Goal: Obtain resource: Download file/media

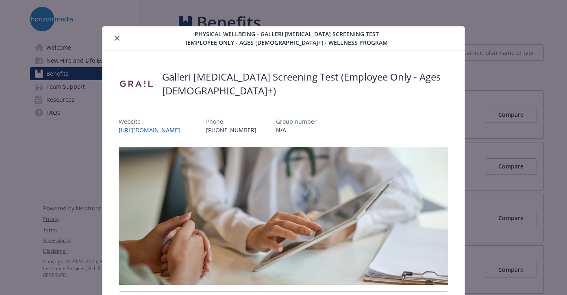
click at [115, 38] on icon "close" at bounding box center [117, 38] width 5 height 5
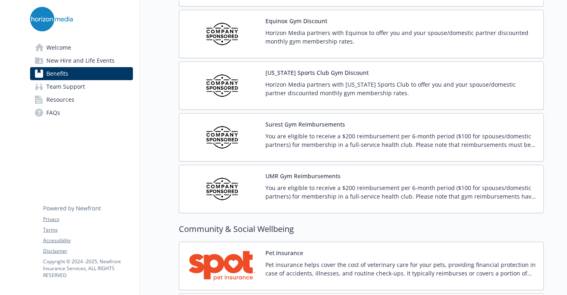
scroll to position [1904, 0]
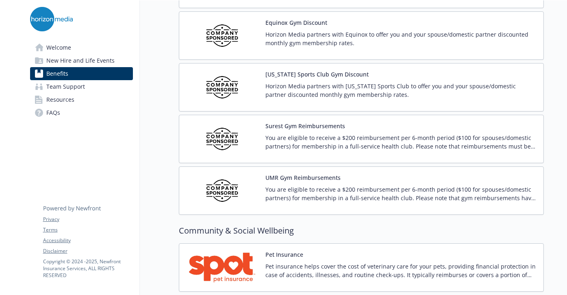
click at [314, 174] on button "UMR Gym Reimbursements" at bounding box center [302, 177] width 75 height 9
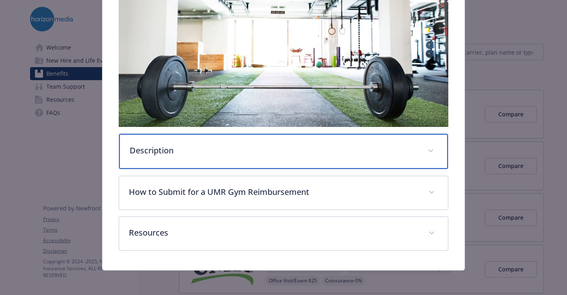
click at [259, 148] on p "Description" at bounding box center [274, 150] width 288 height 12
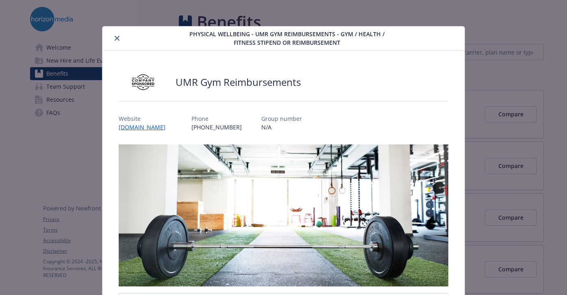
click at [153, 129] on link "[DOMAIN_NAME]" at bounding box center [145, 127] width 53 height 8
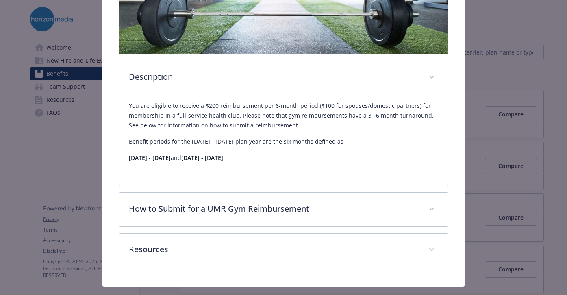
scroll to position [232, 0]
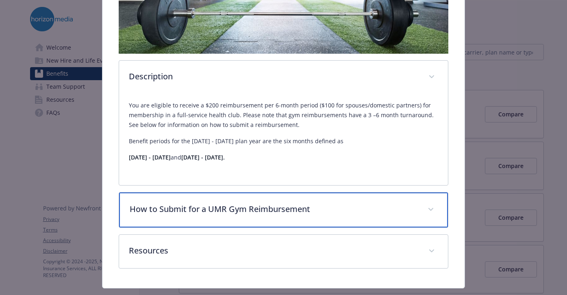
click at [298, 213] on p "How to Submit for a UMR Gym Reimbursement" at bounding box center [274, 209] width 288 height 12
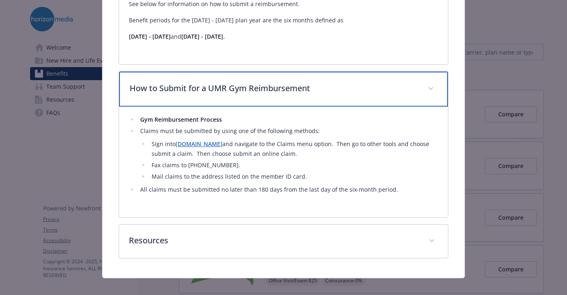
scroll to position [354, 0]
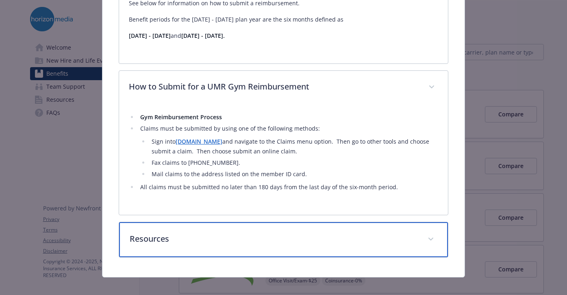
click at [259, 247] on div "Resources" at bounding box center [283, 239] width 329 height 35
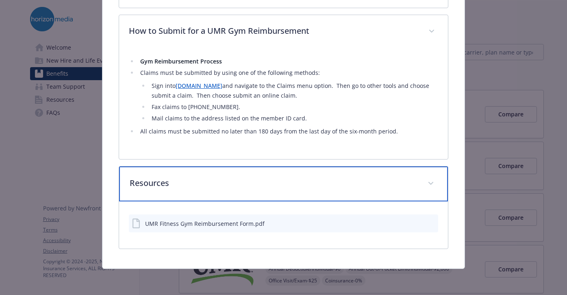
scroll to position [410, 0]
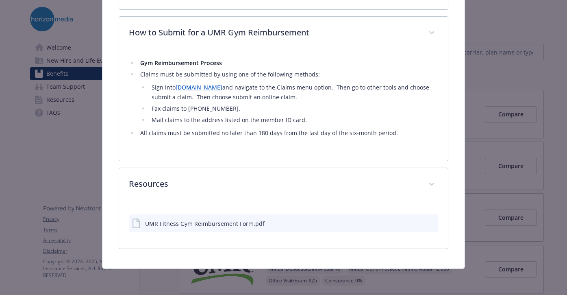
click at [249, 224] on div "UMR Fitness Gym Reimbursement Form.pdf" at bounding box center [204, 223] width 119 height 9
click at [416, 222] on icon "download file" at bounding box center [417, 221] width 5 height 5
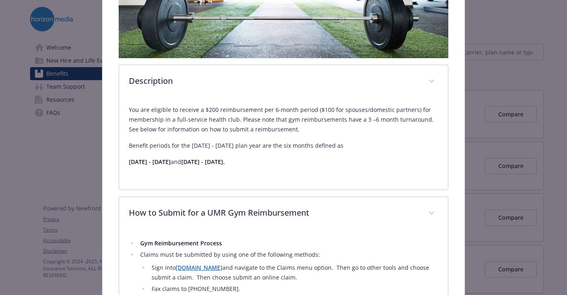
scroll to position [227, 0]
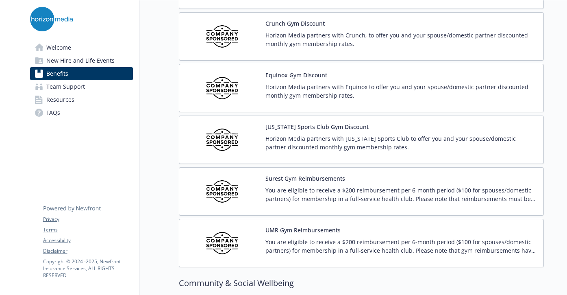
scroll to position [1842, 0]
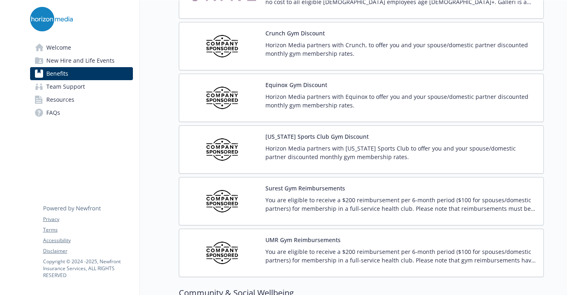
click at [333, 192] on div "Surest Gym Reimbursements You are eligible to receive a $200 reimbursement per …" at bounding box center [400, 201] width 271 height 35
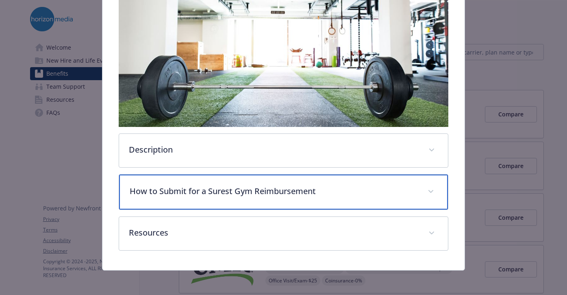
click at [328, 192] on p "How to Submit for a Surest Gym Reimbursement" at bounding box center [274, 191] width 288 height 12
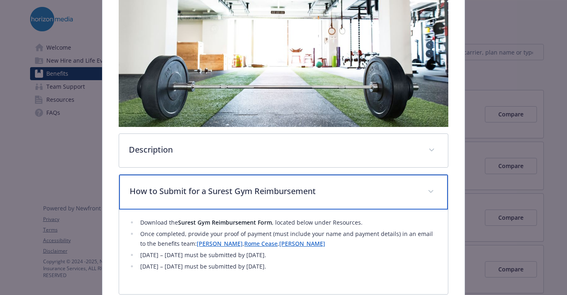
click at [328, 192] on p "How to Submit for a Surest Gym Reimbursement" at bounding box center [274, 191] width 288 height 12
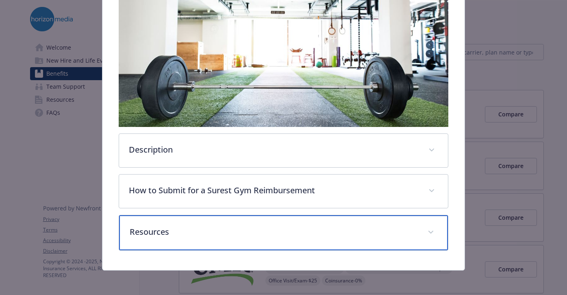
click at [284, 239] on div "Resources" at bounding box center [283, 232] width 329 height 35
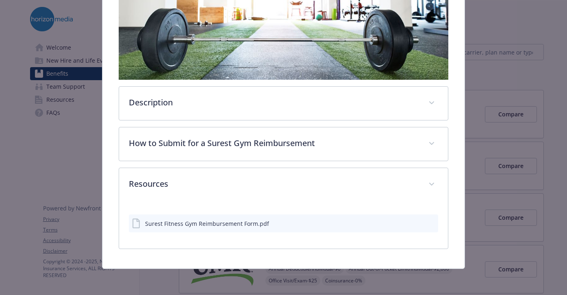
scroll to position [206, 0]
click at [245, 222] on div "Surest Fitness Gym Reimbursement Form.pdf" at bounding box center [207, 223] width 124 height 9
click at [419, 222] on icon "download file" at bounding box center [418, 222] width 7 height 7
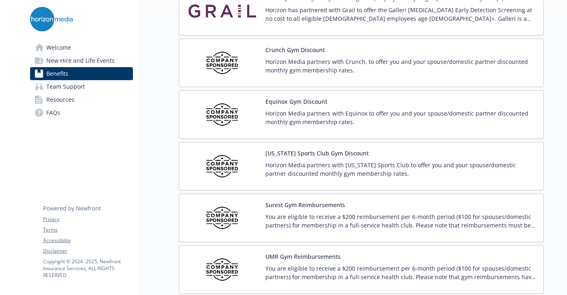
scroll to position [1825, 0]
click at [278, 50] on button "Crunch Gym Discount" at bounding box center [294, 50] width 59 height 9
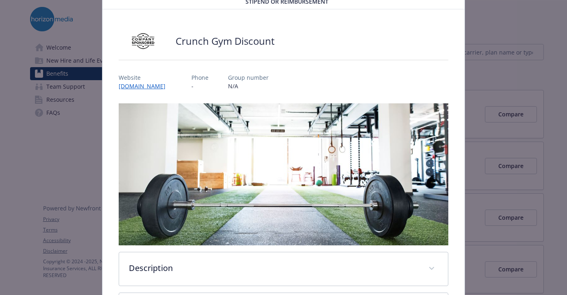
scroll to position [4, 0]
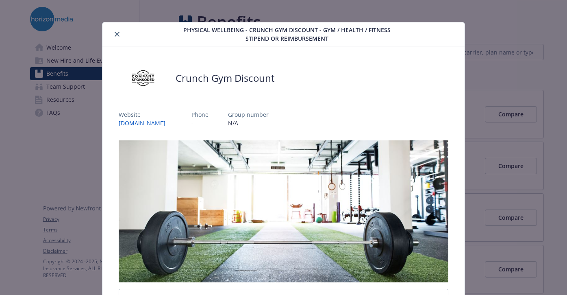
click at [117, 34] on icon "close" at bounding box center [117, 34] width 5 height 5
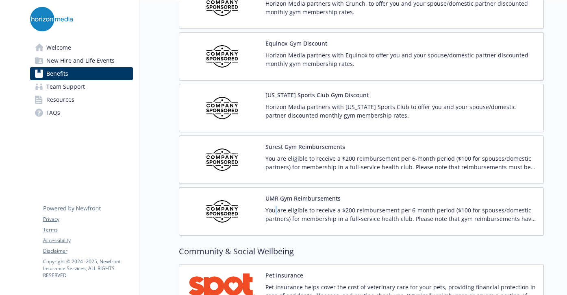
click at [276, 208] on p "You are eligible to receive a $200 reimbursement per 6-month period ($100 for s…" at bounding box center [400, 214] width 271 height 17
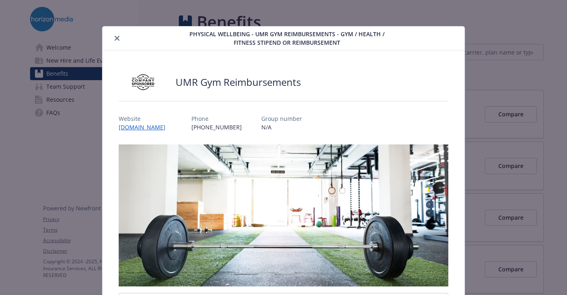
scroll to position [24, 0]
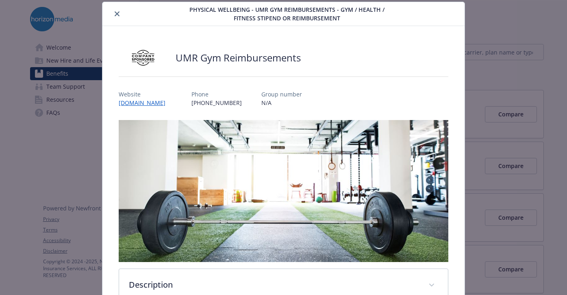
click at [154, 101] on link "[DOMAIN_NAME]" at bounding box center [145, 103] width 53 height 8
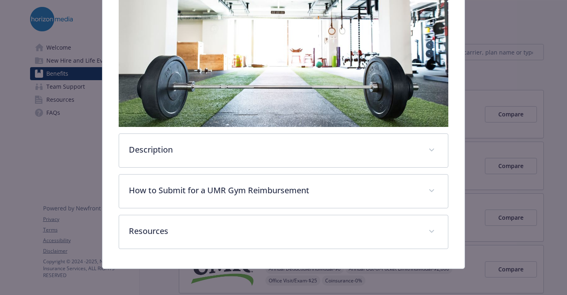
scroll to position [159, 0]
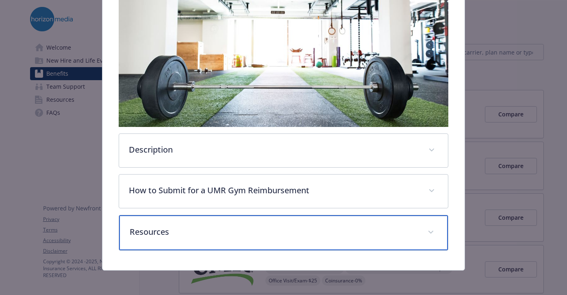
click at [260, 227] on p "Resources" at bounding box center [274, 232] width 288 height 12
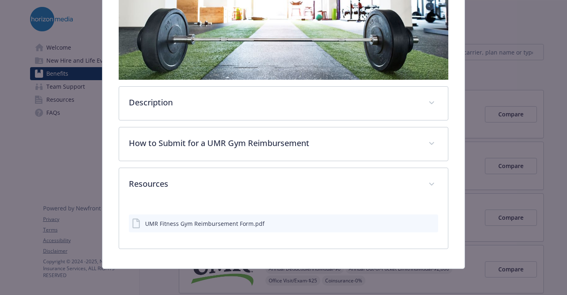
scroll to position [206, 0]
click at [429, 224] on icon "preview file" at bounding box center [431, 223] width 7 height 6
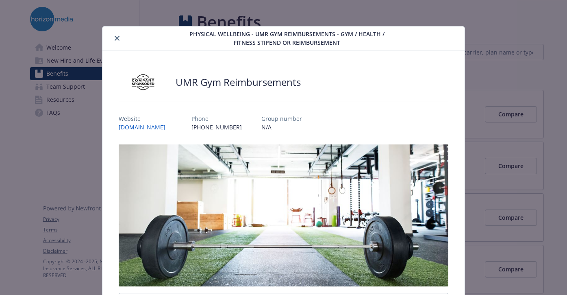
scroll to position [0, 0]
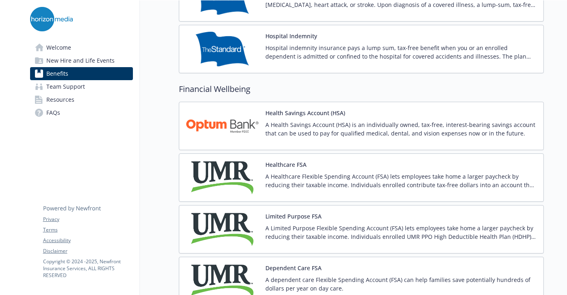
scroll to position [1071, 0]
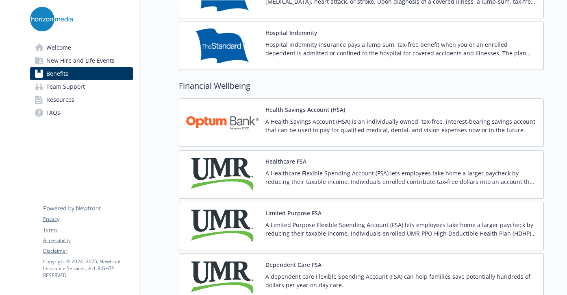
click at [285, 130] on p "A Health Savings Account (HSA) is an individually owned, tax-free, interest-bea…" at bounding box center [400, 125] width 271 height 17
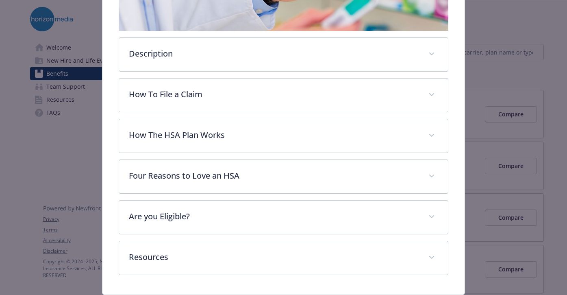
scroll to position [241, 0]
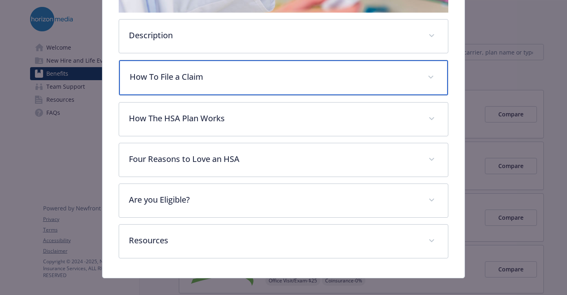
click at [263, 75] on p "How To File a Claim" at bounding box center [274, 77] width 288 height 12
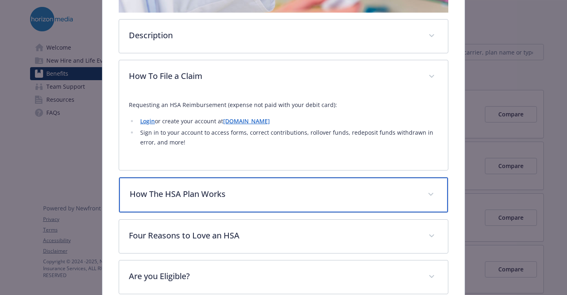
click at [244, 206] on div "How The HSA Plan Works" at bounding box center [283, 194] width 329 height 35
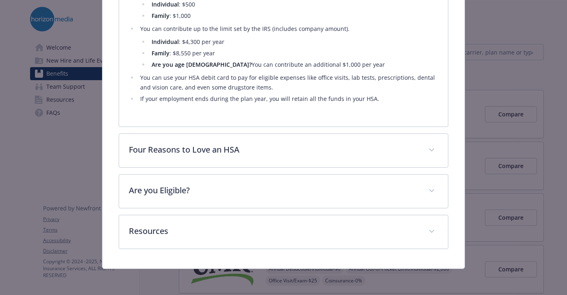
scroll to position [0, 0]
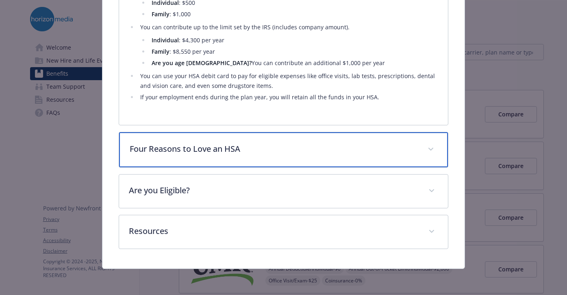
click at [262, 149] on p "Four Reasons to Love an HSA" at bounding box center [274, 149] width 288 height 12
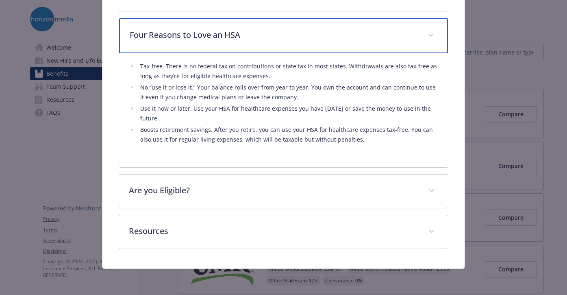
scroll to position [610, 0]
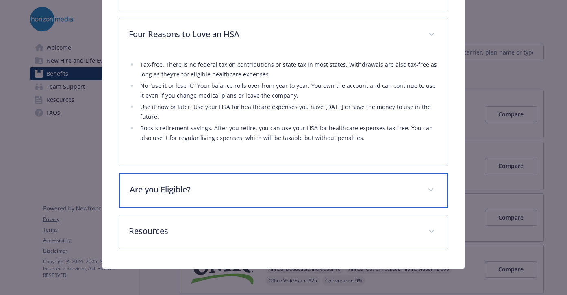
click at [245, 195] on p "Are you Eligible?" at bounding box center [274, 189] width 288 height 12
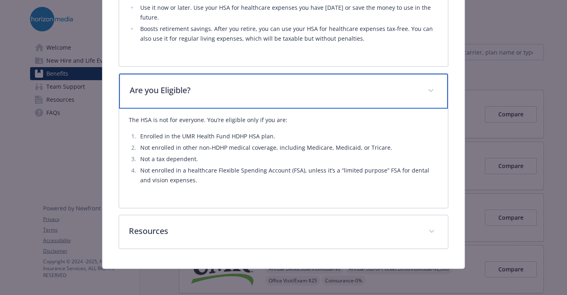
scroll to position [709, 0]
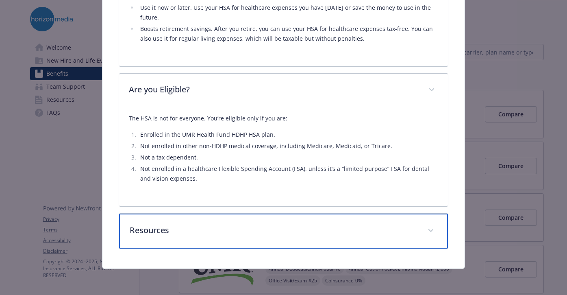
click at [339, 239] on div "Resources" at bounding box center [283, 230] width 329 height 35
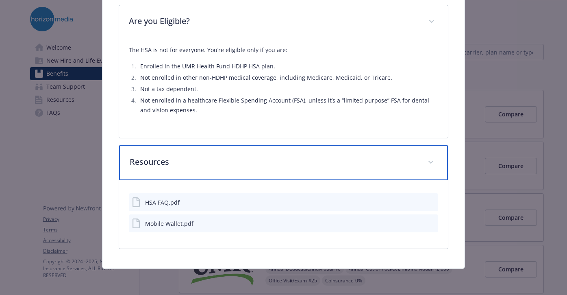
scroll to position [777, 0]
